Goal: Transaction & Acquisition: Purchase product/service

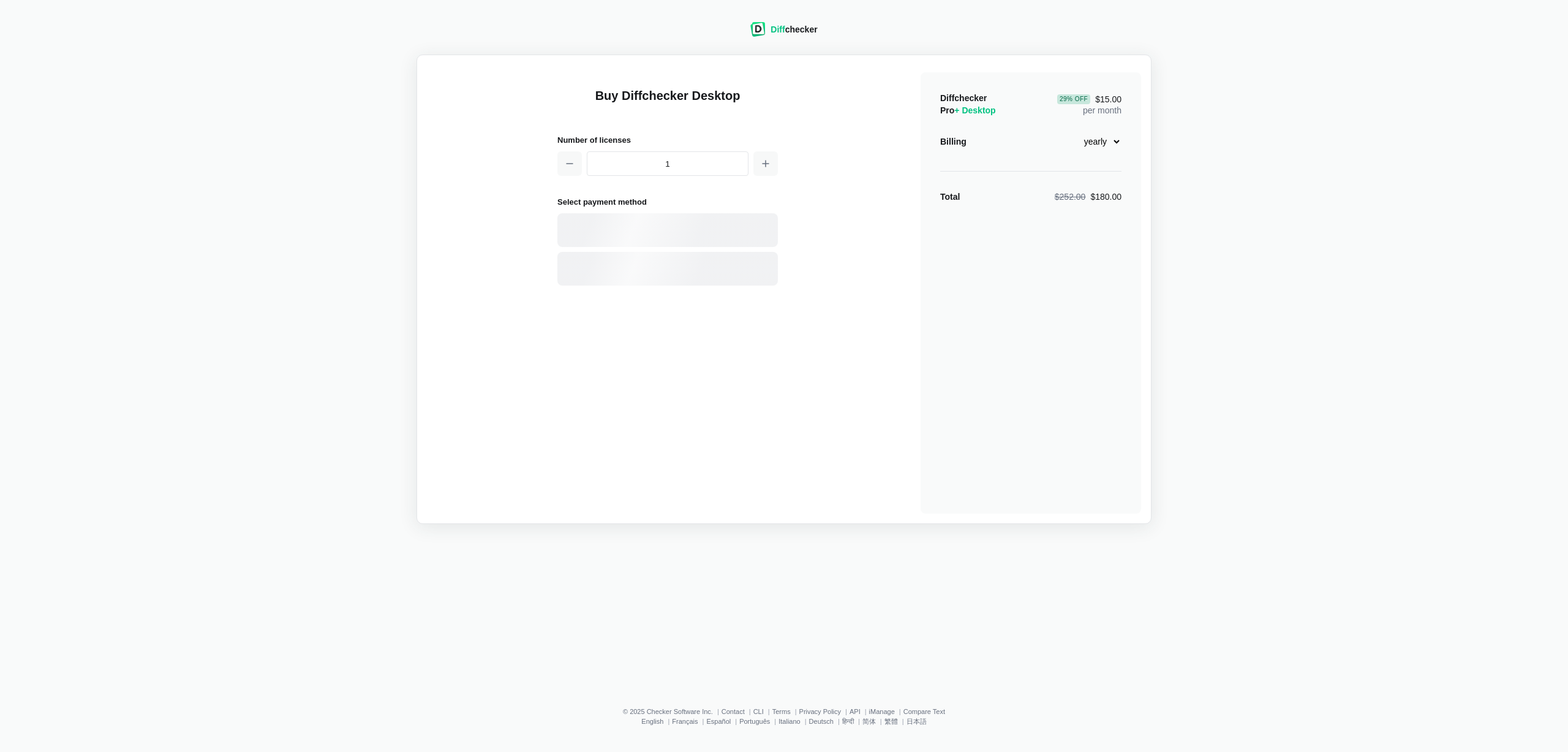
select select "desktop-yearly-180"
click at [689, 233] on div "Card" at bounding box center [688, 230] width 166 height 12
select select "[GEOGRAPHIC_DATA]"
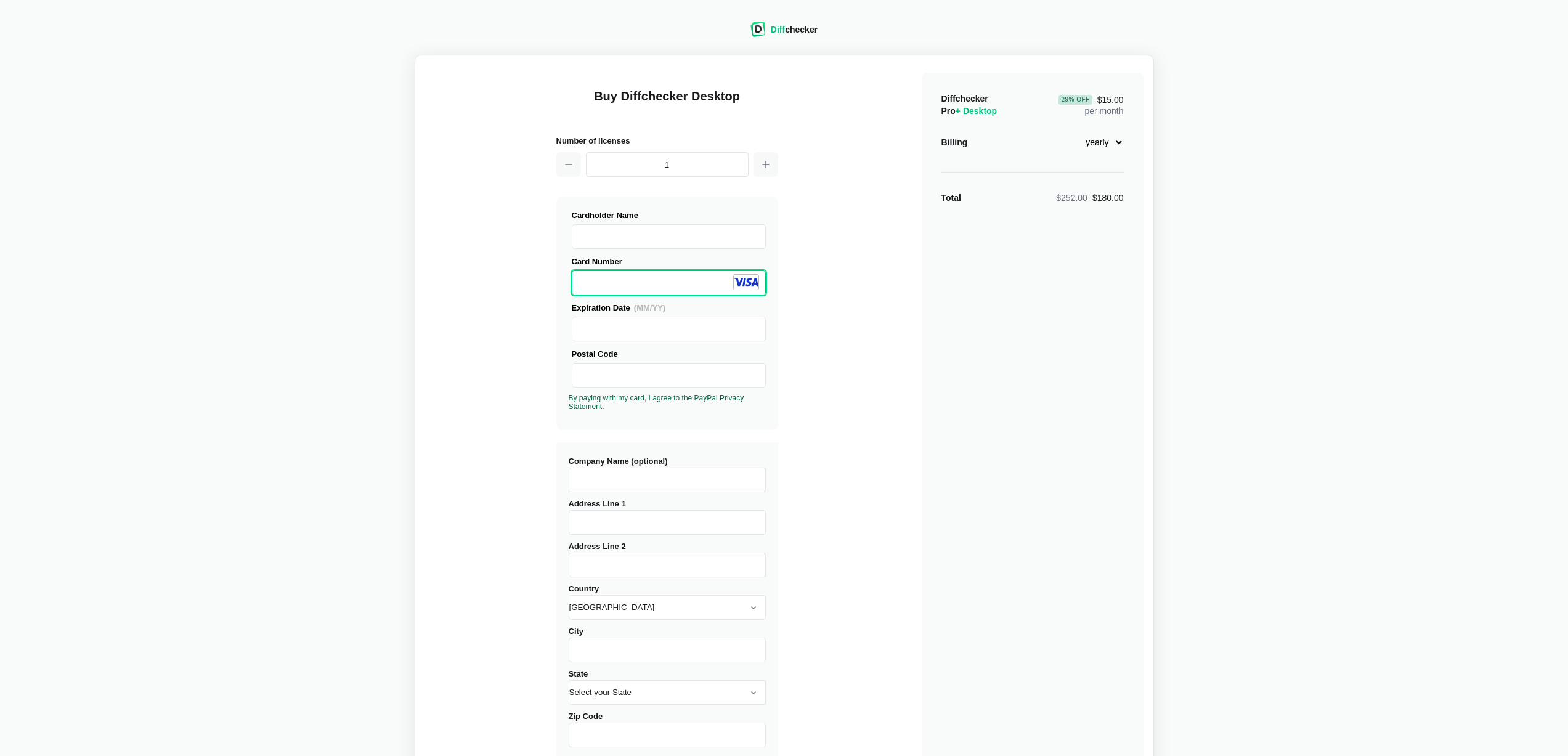
click at [634, 314] on div "Expiration Date (MM/YY)" at bounding box center [667, 322] width 197 height 40
click at [648, 491] on input "Company Name (optional)" at bounding box center [667, 479] width 197 height 25
click at [626, 521] on input "Address Line 1" at bounding box center [667, 522] width 197 height 25
type input "1234"
click at [635, 560] on input "Address Line 2" at bounding box center [667, 565] width 197 height 25
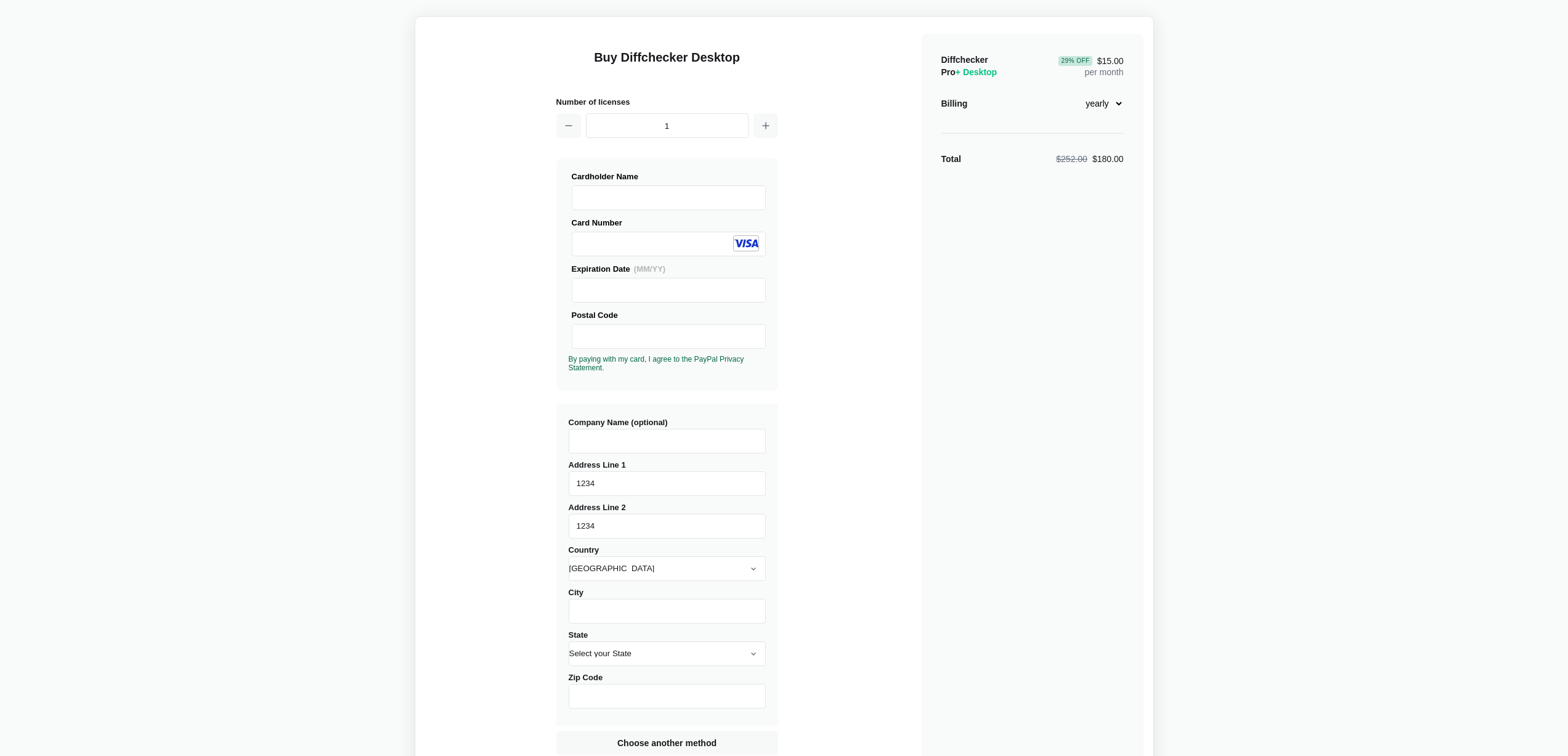
scroll to position [109, 0]
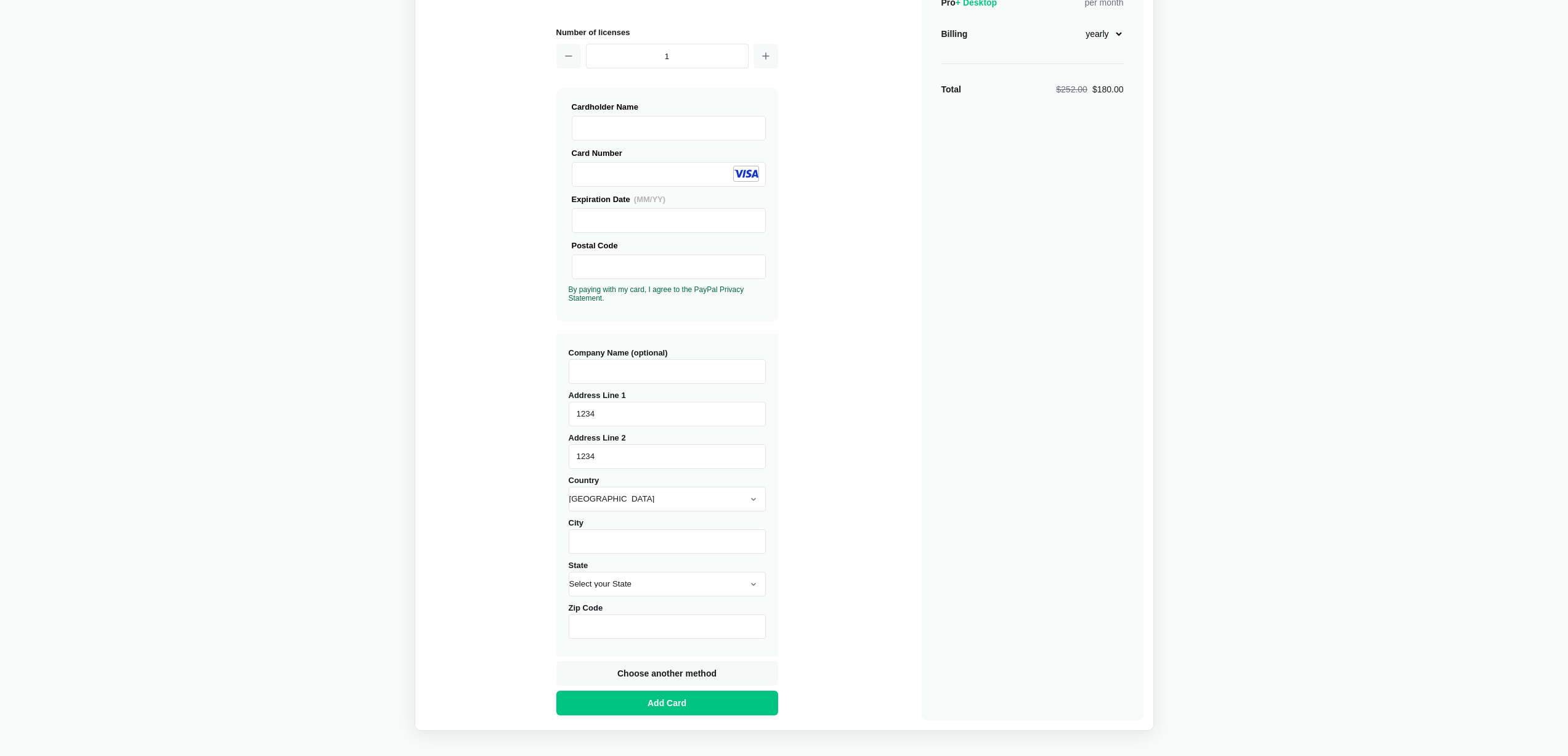
type input "1234"
click at [658, 533] on input "City" at bounding box center [667, 541] width 197 height 25
type input "123"
click at [569, 572] on select "Select your State [US_STATE] [US_STATE] [US_STATE] [US_STATE] [US_STATE] [US_ST…" at bounding box center [667, 584] width 197 height 25
select select "NJ"
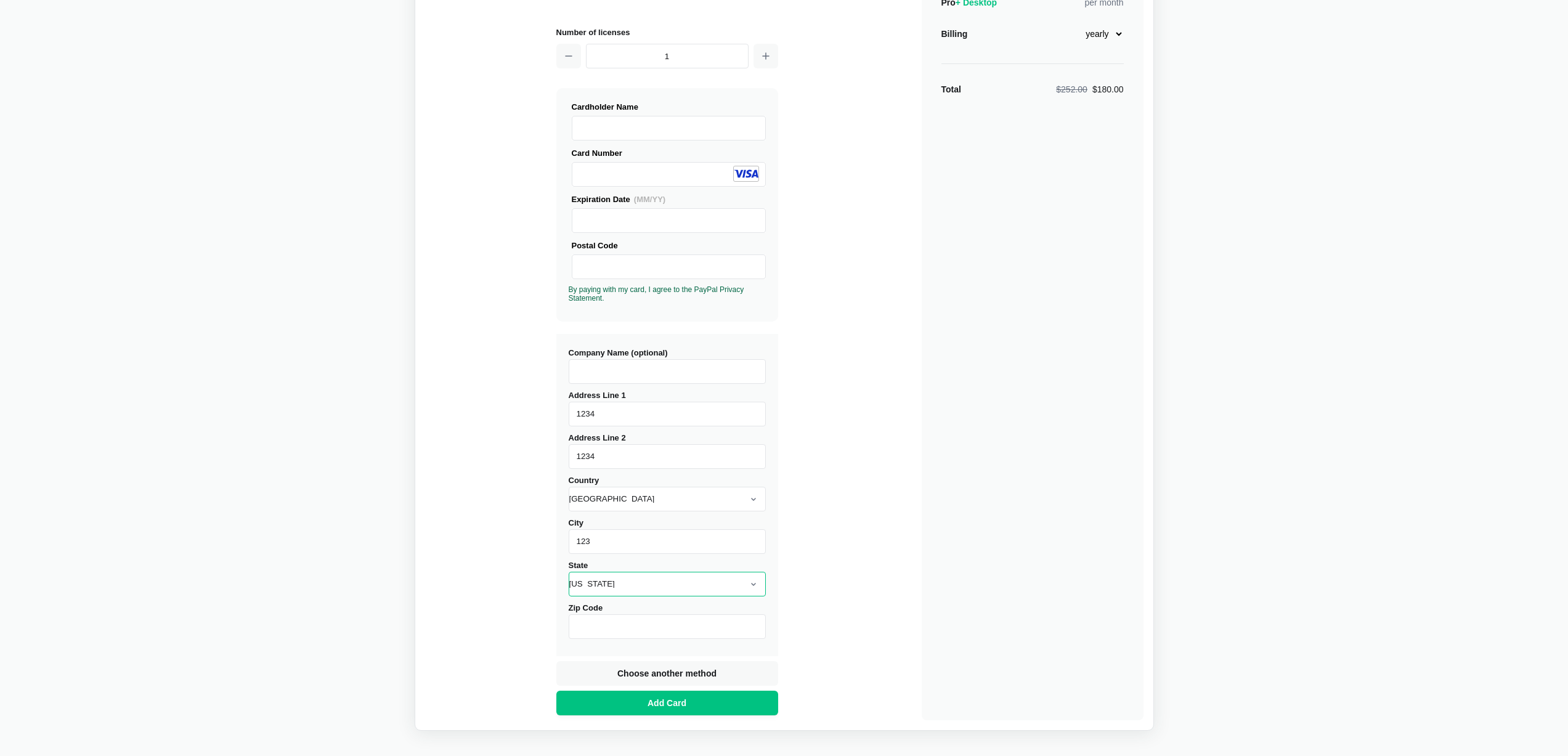
click option "[US_STATE]" at bounding box center [0, 0] width 0 height 0
click at [649, 630] on input "Zip Code" at bounding box center [667, 627] width 197 height 25
type input "123123"
click at [688, 708] on span "Add Card" at bounding box center [667, 702] width 43 height 12
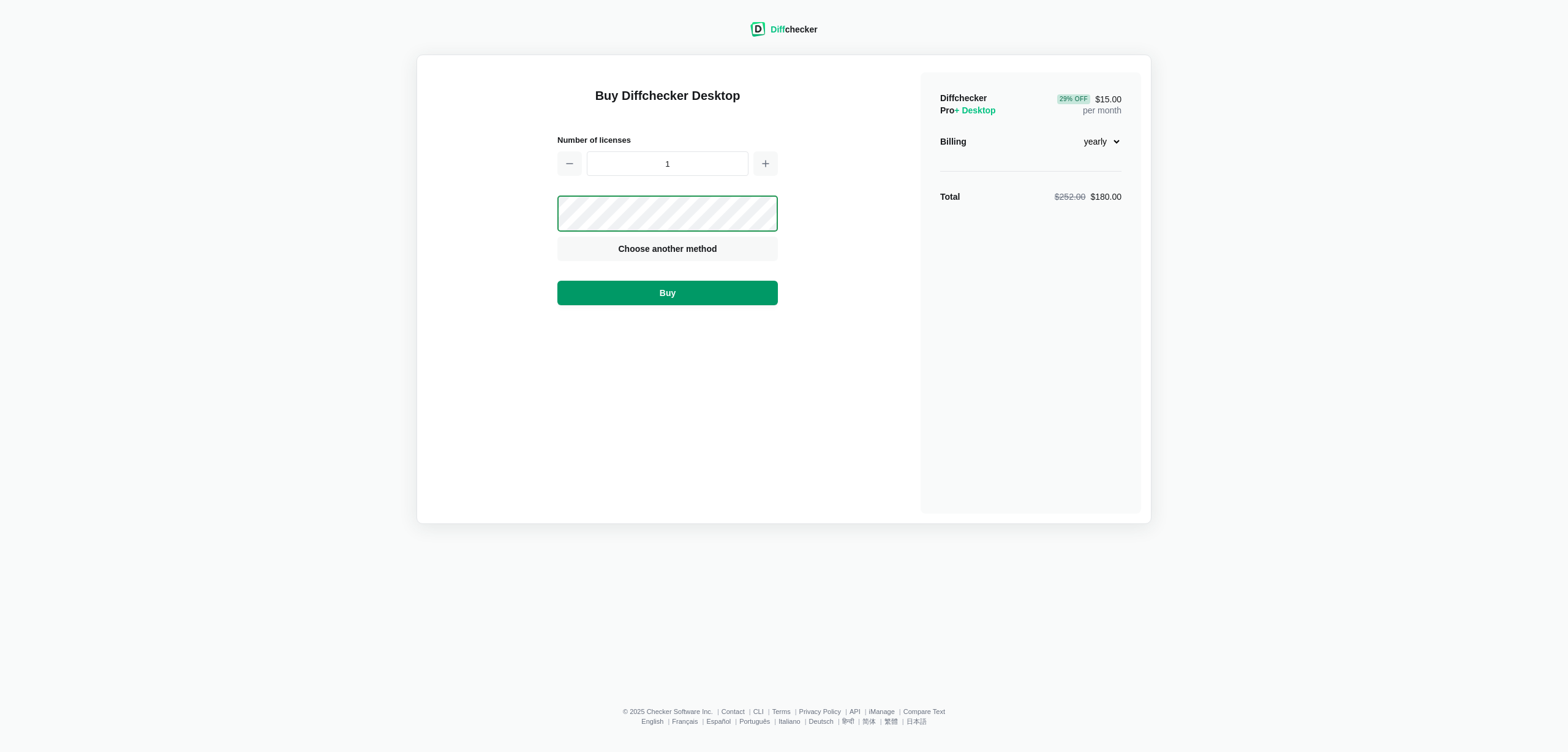
click at [725, 298] on button "Buy" at bounding box center [668, 293] width 221 height 25
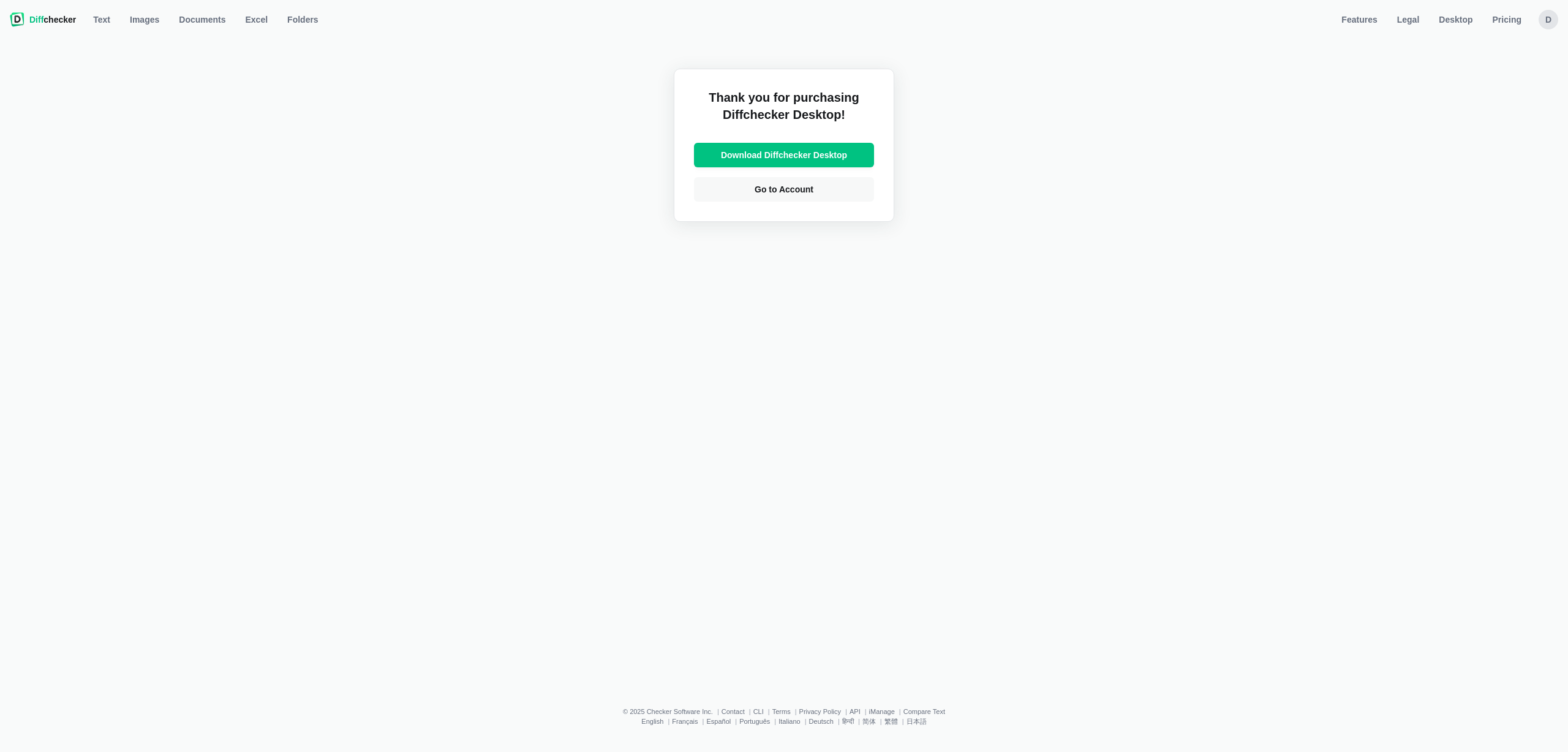
click at [1552, 13] on div "D" at bounding box center [1548, 19] width 20 height 20
click at [1496, 80] on link "Account Settings" at bounding box center [1501, 82] width 106 height 20
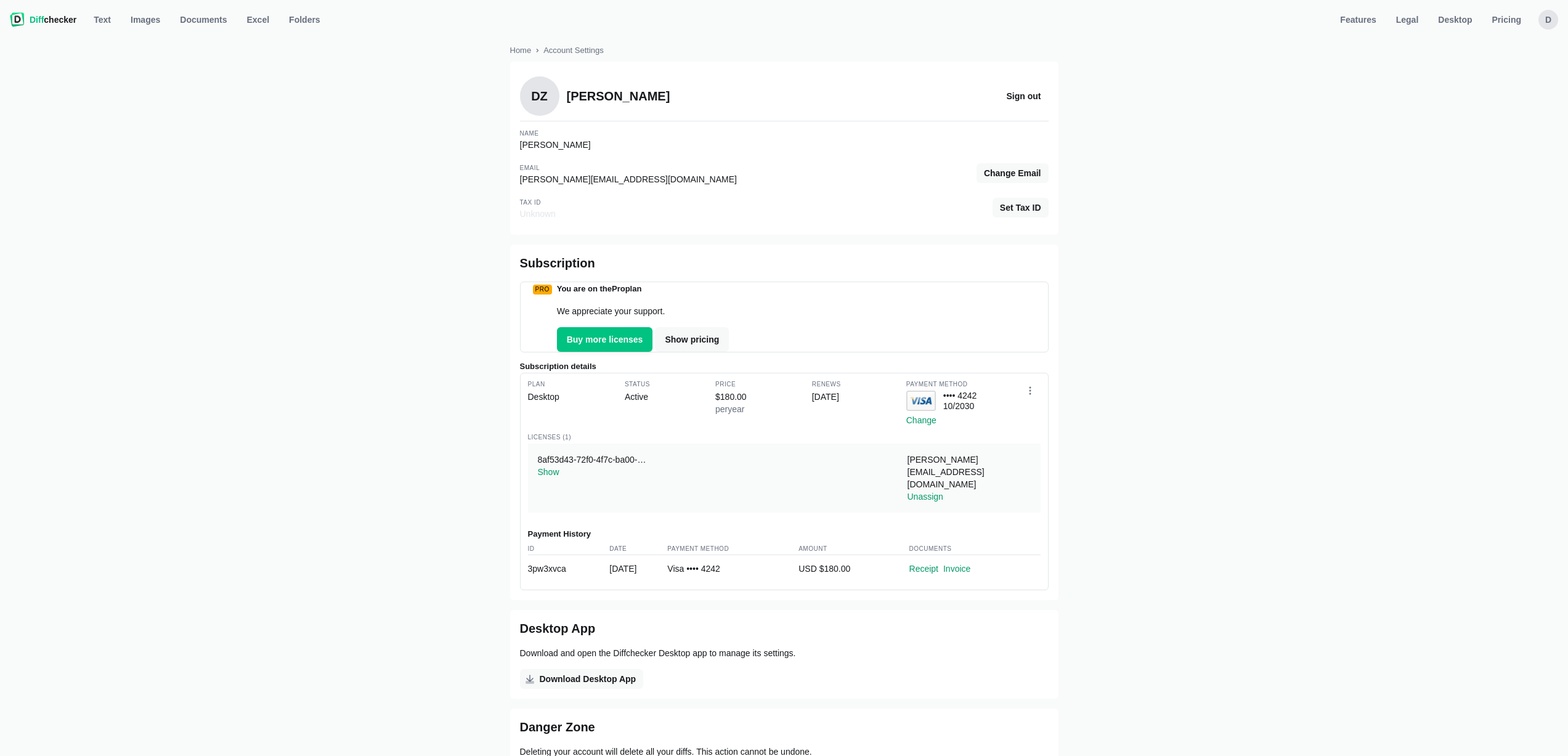
click at [439, 465] on div "Home Account Settings DZ [PERSON_NAME] Sign out Name [PERSON_NAME] Email [PERSO…" at bounding box center [783, 425] width 1553 height 787
click at [113, 17] on span "Text" at bounding box center [102, 19] width 23 height 12
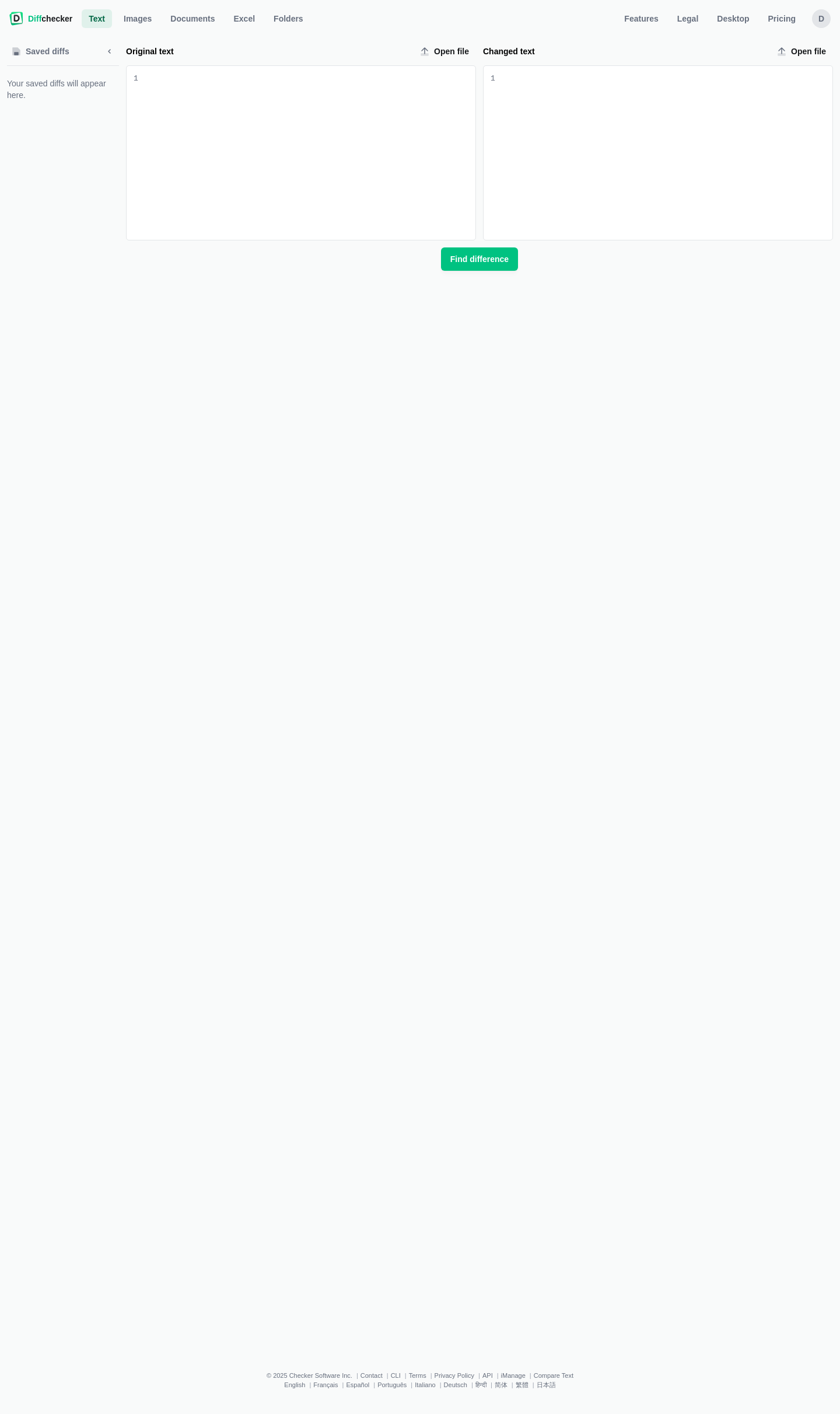
click at [56, 164] on div "Your saved diffs will appear here." at bounding box center [62, 154] width 112 height 175
click at [267, 129] on div "Original text input" at bounding box center [307, 153] width 337 height 174
